Goal: Navigation & Orientation: Find specific page/section

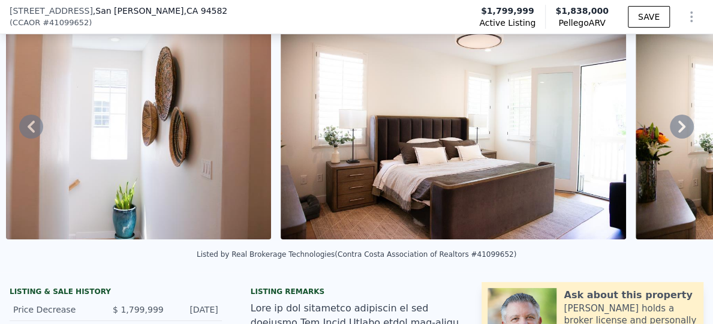
scroll to position [56, 0]
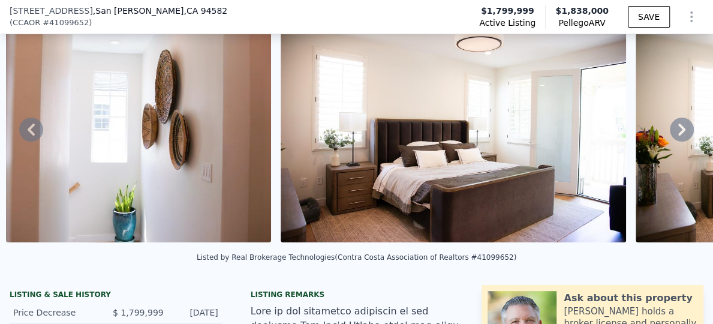
click at [673, 126] on icon at bounding box center [682, 130] width 24 height 24
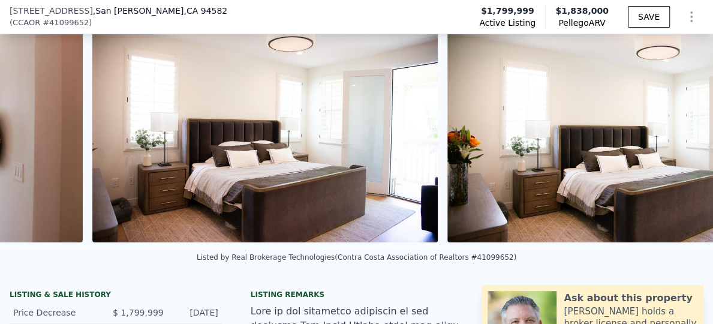
scroll to position [0, 13876]
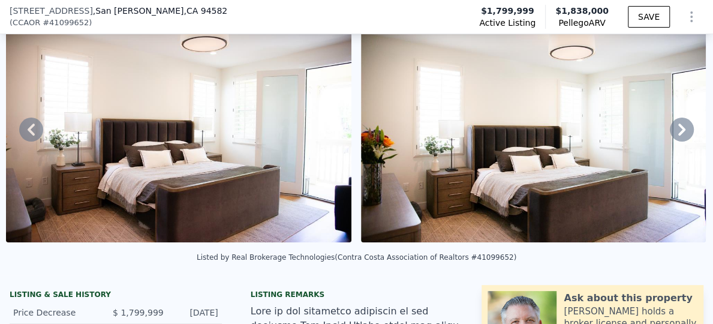
click at [675, 131] on icon at bounding box center [682, 130] width 24 height 24
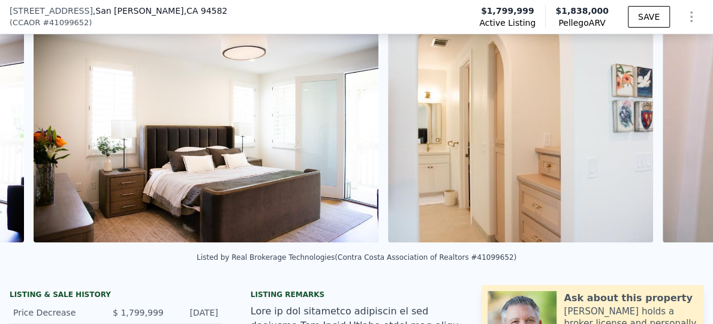
scroll to position [0, 14231]
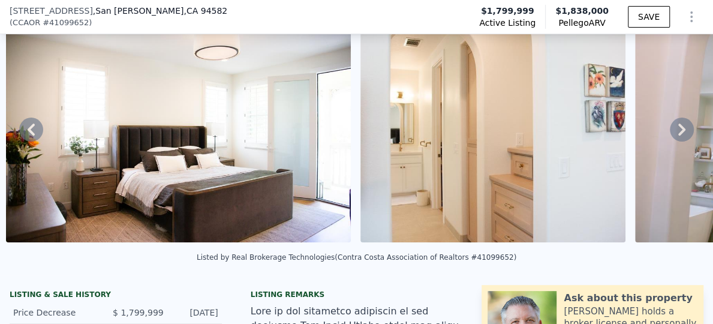
click at [675, 131] on icon at bounding box center [682, 130] width 24 height 24
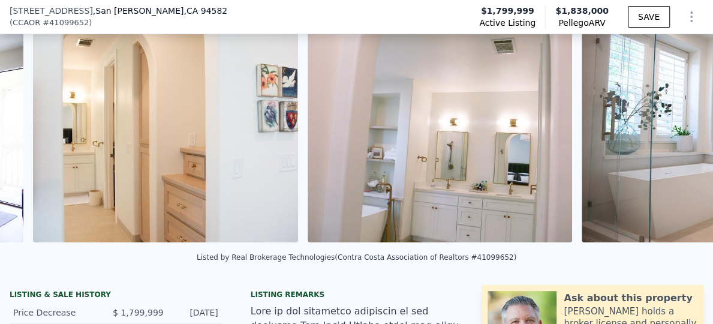
scroll to position [0, 14585]
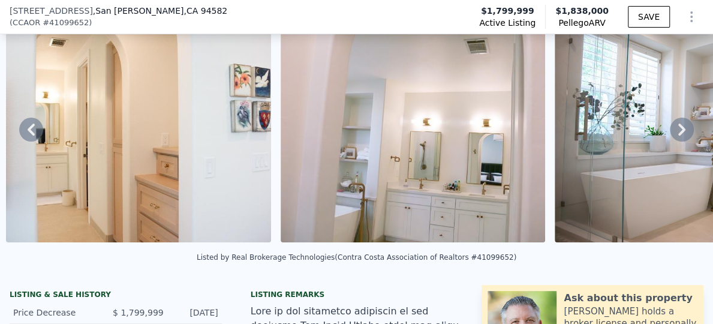
click at [675, 130] on icon at bounding box center [682, 130] width 24 height 24
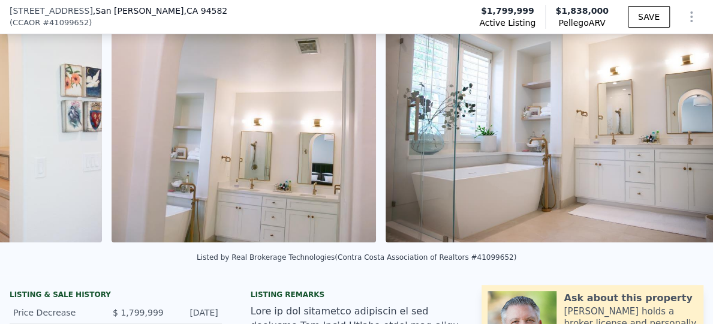
scroll to position [0, 14860]
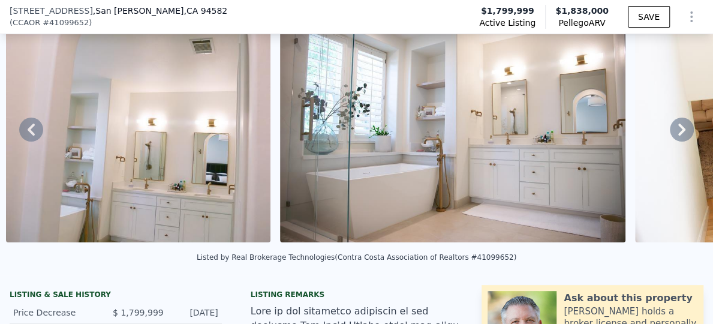
click at [670, 136] on icon at bounding box center [682, 130] width 24 height 24
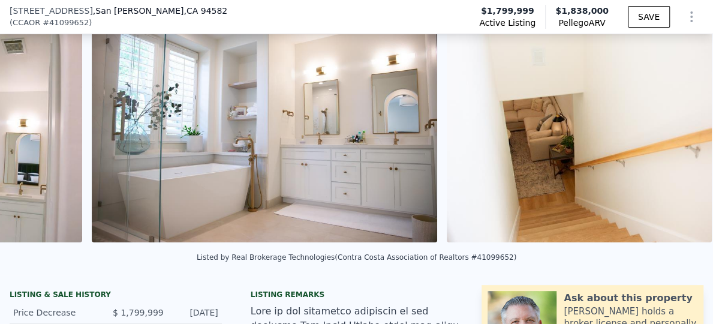
scroll to position [0, 15134]
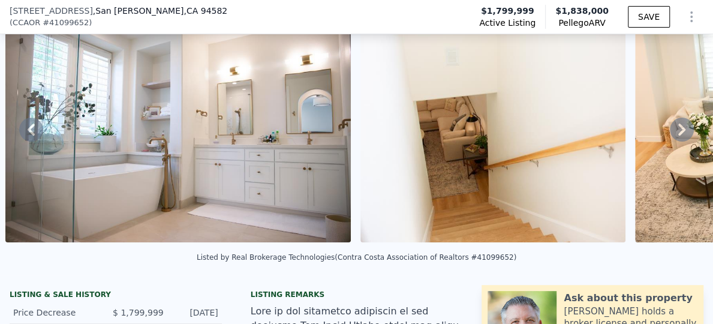
click at [672, 133] on icon at bounding box center [682, 130] width 24 height 24
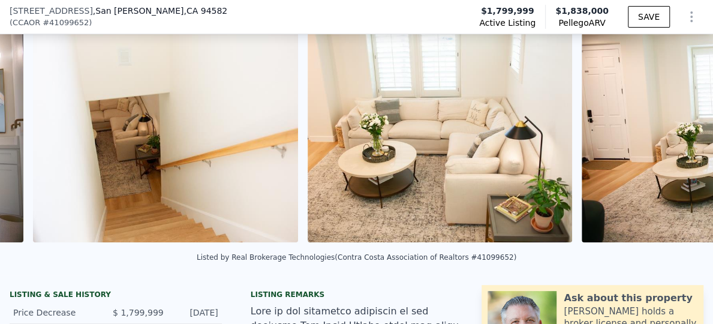
scroll to position [0, 15489]
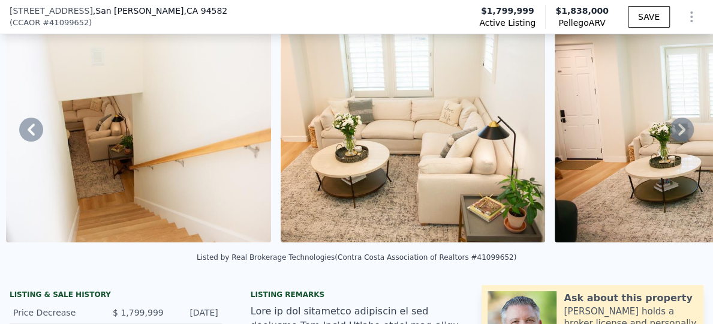
click at [676, 136] on icon at bounding box center [682, 130] width 24 height 24
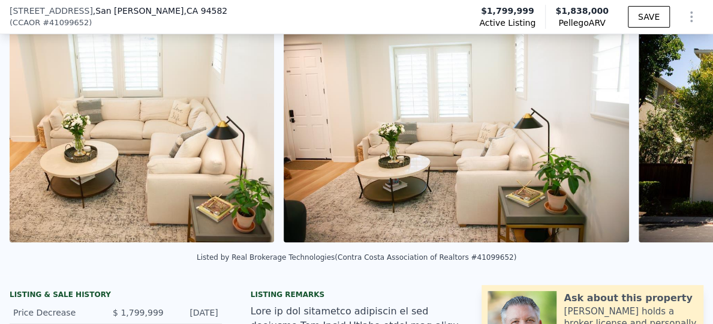
scroll to position [0, 15764]
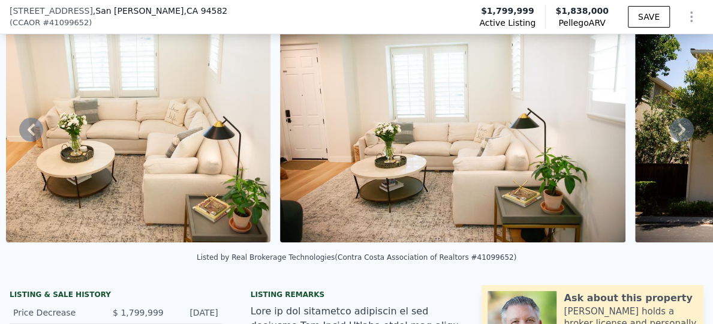
click at [676, 136] on icon at bounding box center [682, 130] width 24 height 24
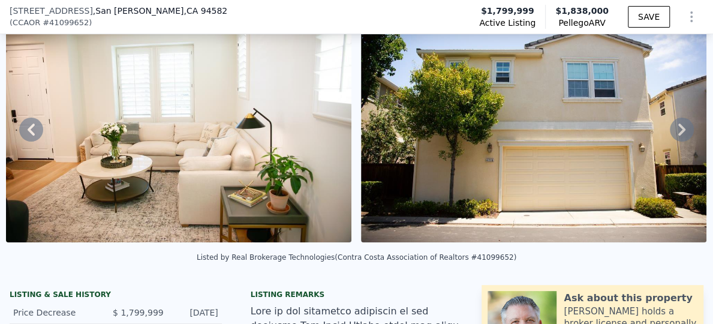
click at [677, 137] on icon at bounding box center [682, 130] width 24 height 24
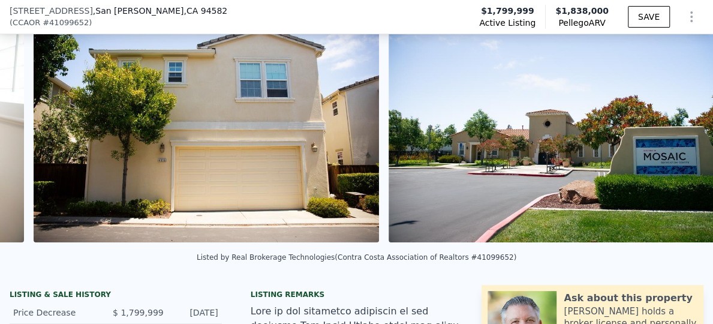
scroll to position [0, 16393]
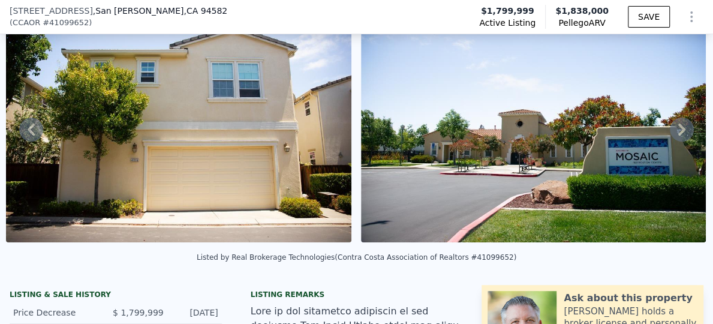
click at [677, 137] on icon at bounding box center [682, 130] width 24 height 24
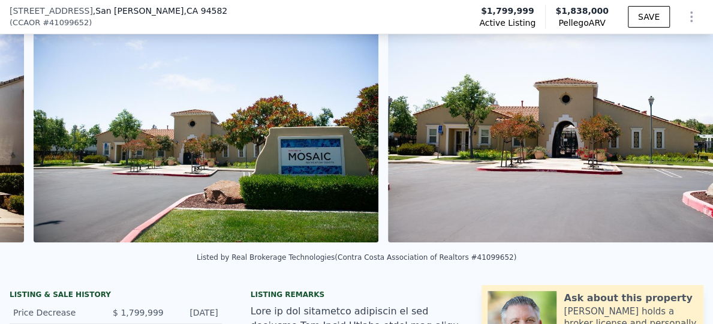
scroll to position [0, 16747]
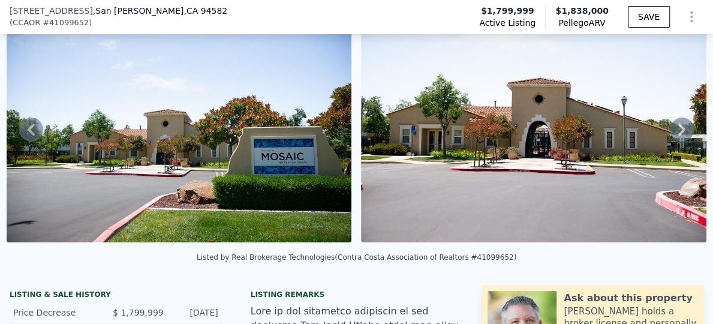
click at [677, 137] on icon at bounding box center [682, 130] width 24 height 24
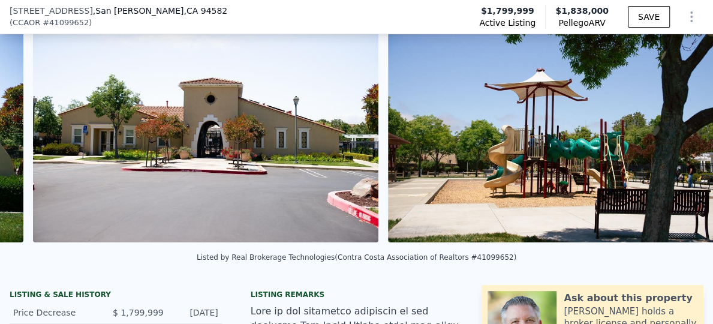
scroll to position [0, 17103]
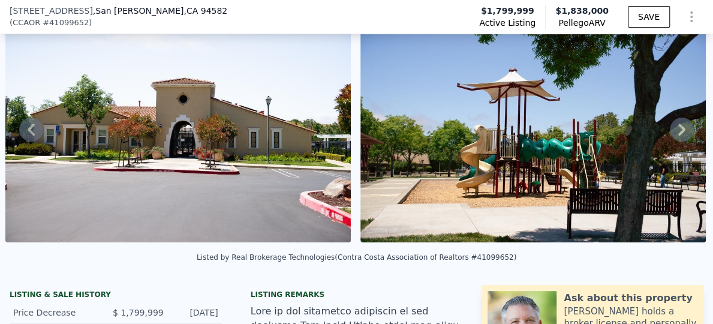
click at [678, 137] on icon at bounding box center [682, 130] width 24 height 24
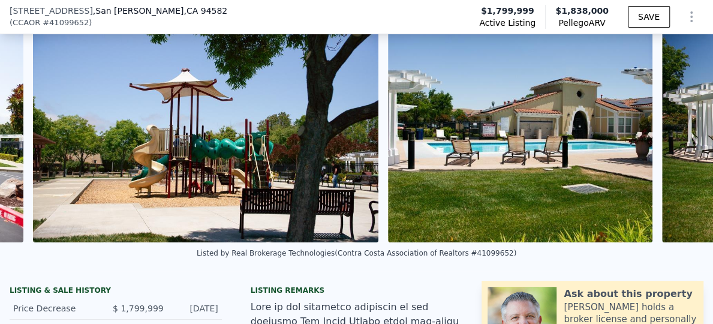
scroll to position [0, 17457]
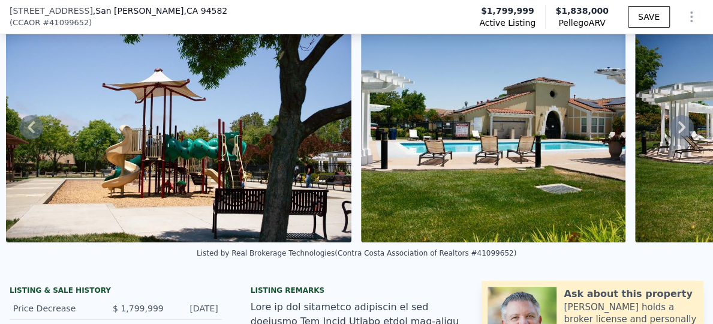
click at [678, 133] on icon at bounding box center [681, 127] width 7 height 12
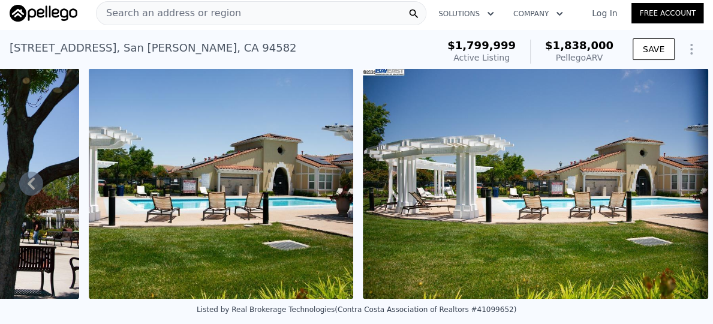
scroll to position [0, 0]
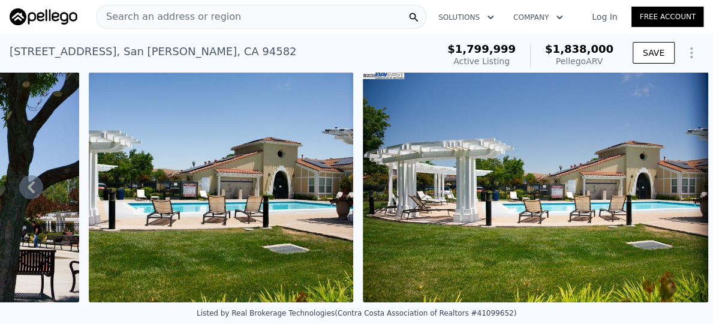
click at [29, 184] on icon at bounding box center [31, 187] width 24 height 24
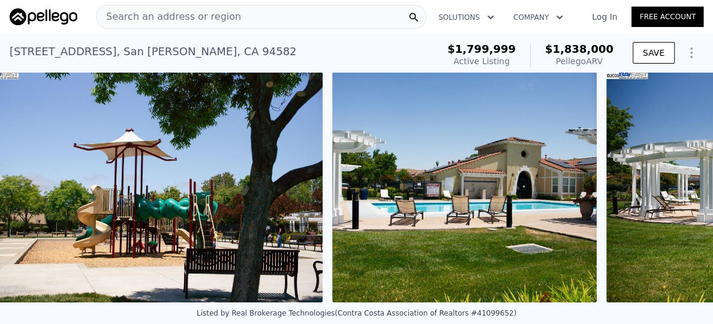
click at [29, 184] on img at bounding box center [149, 187] width 345 height 230
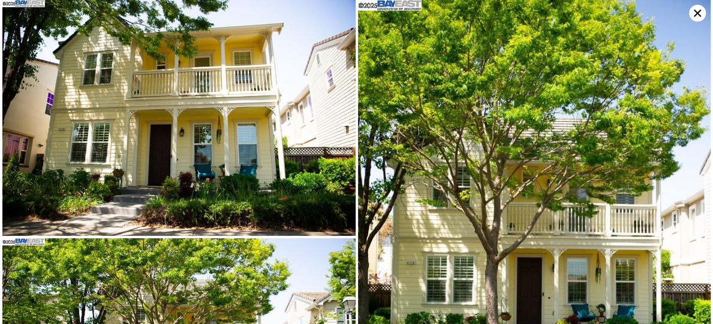
scroll to position [0, 17457]
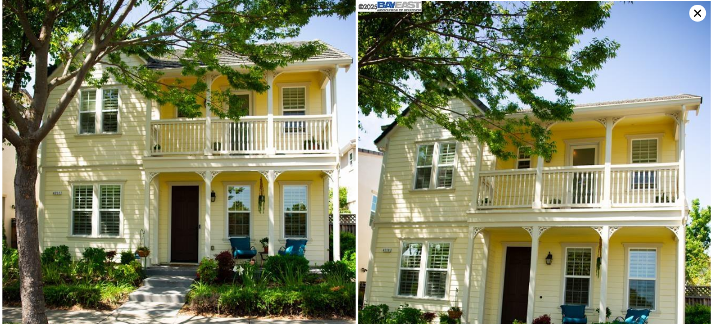
scroll to position [524, 0]
